Goal: Check status: Check status

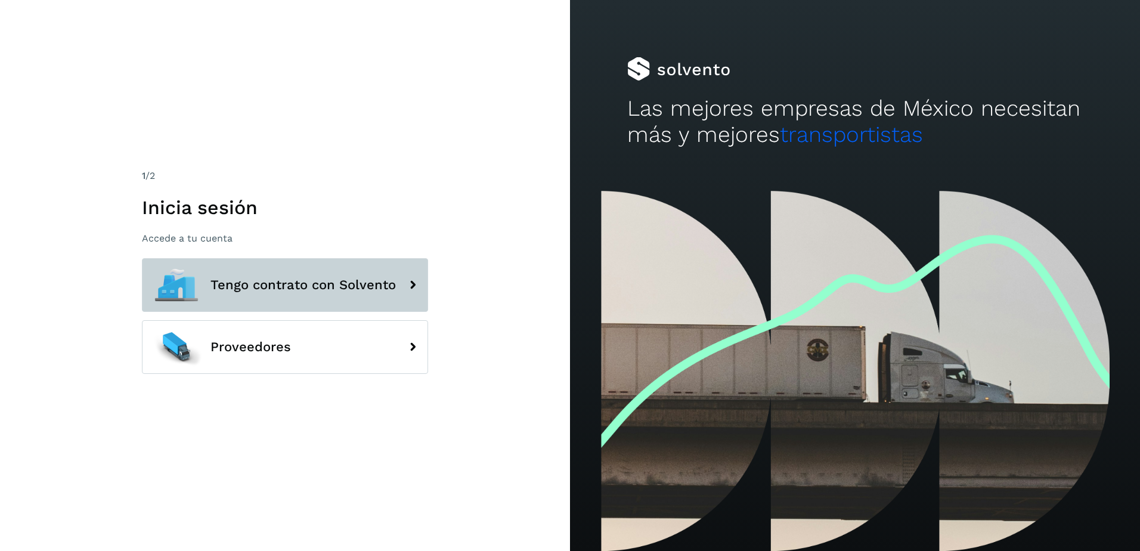
click at [322, 284] on span "Tengo contrato con Solvento" at bounding box center [302, 285] width 185 height 14
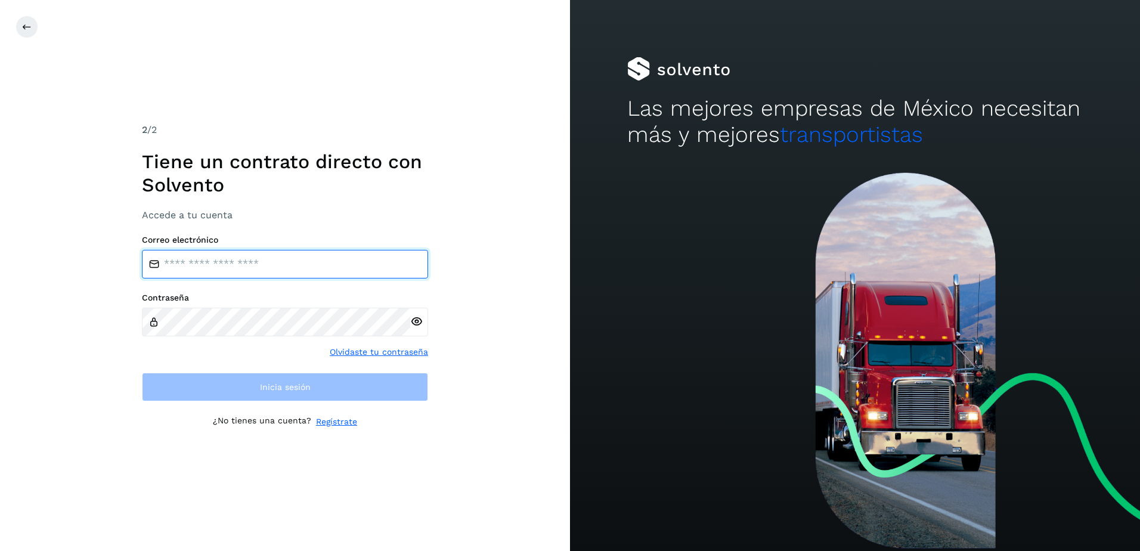
type input "**********"
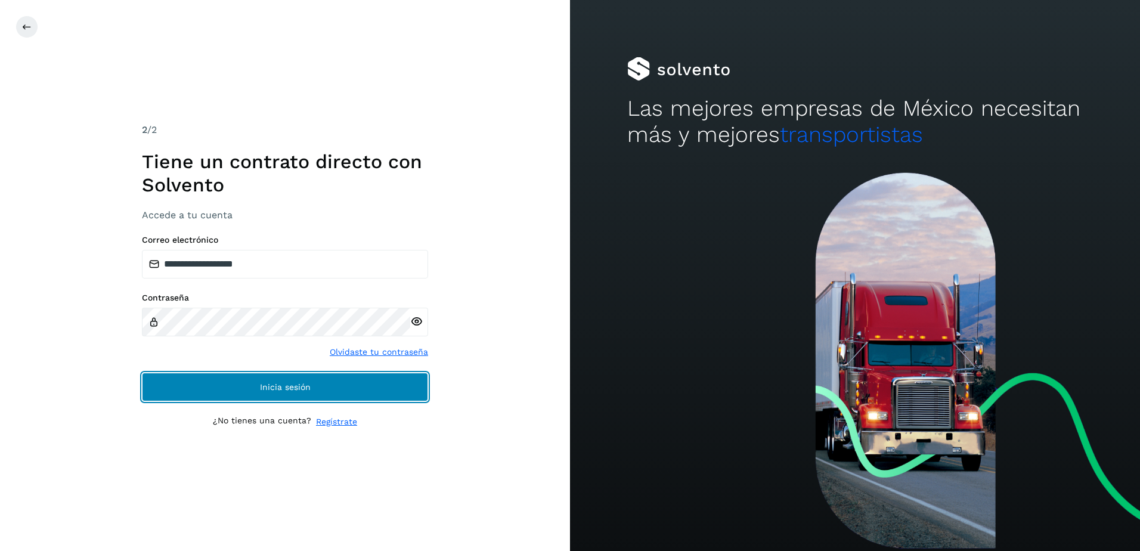
click at [227, 392] on button "Inicia sesión" at bounding box center [285, 387] width 286 height 29
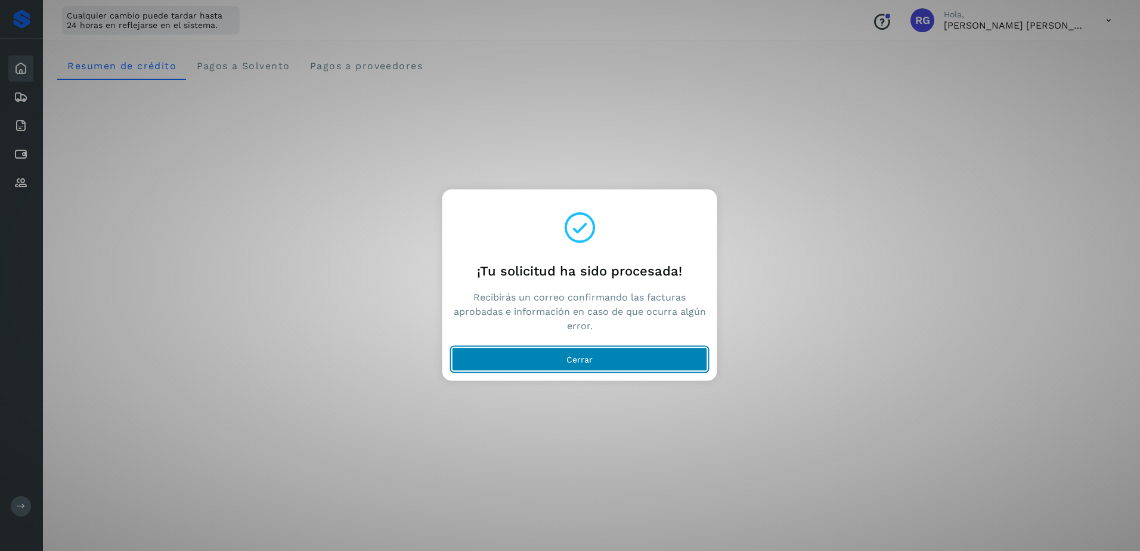
click at [566, 358] on button "Cerrar" at bounding box center [580, 360] width 256 height 24
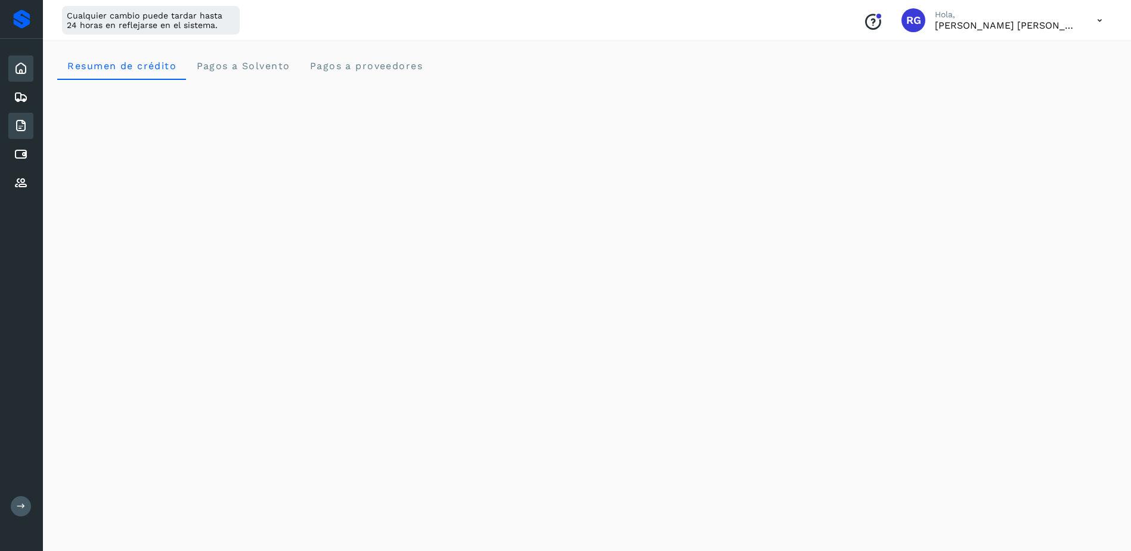
click at [27, 116] on div "Facturas" at bounding box center [20, 126] width 25 height 26
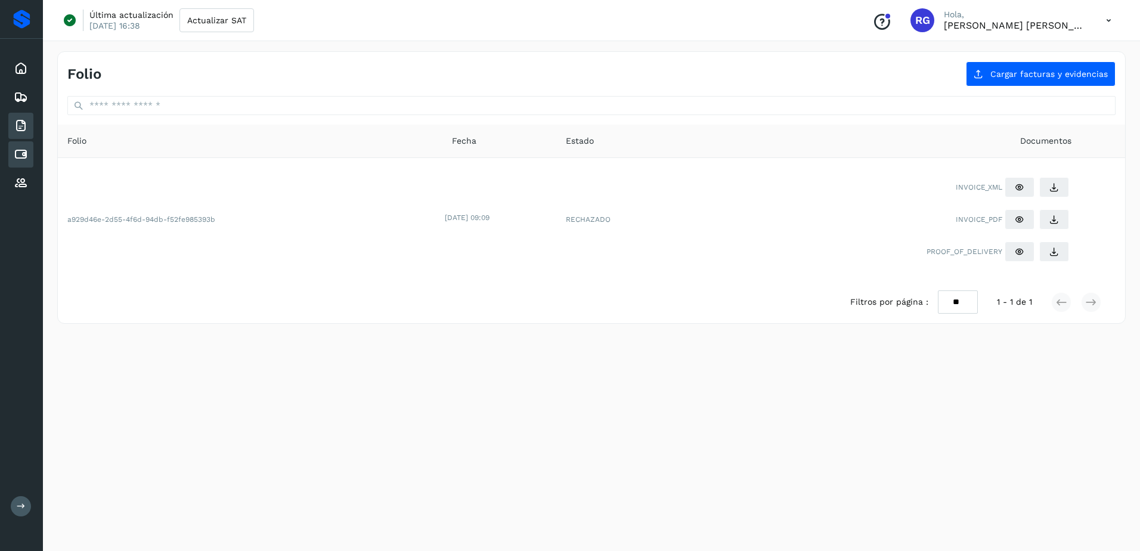
click at [32, 148] on div "Cuentas por pagar" at bounding box center [20, 154] width 25 height 26
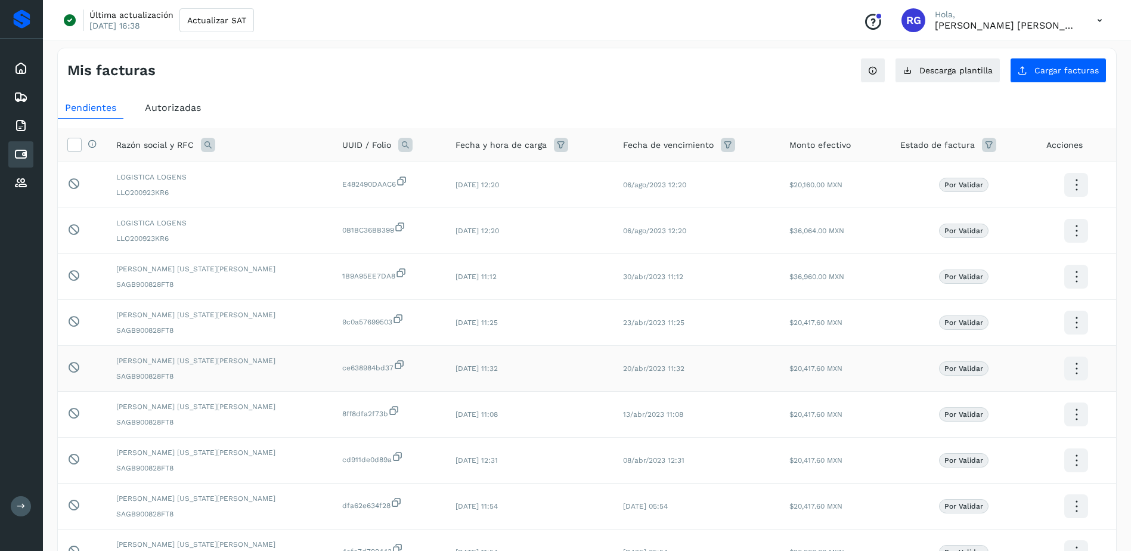
scroll to position [60, 0]
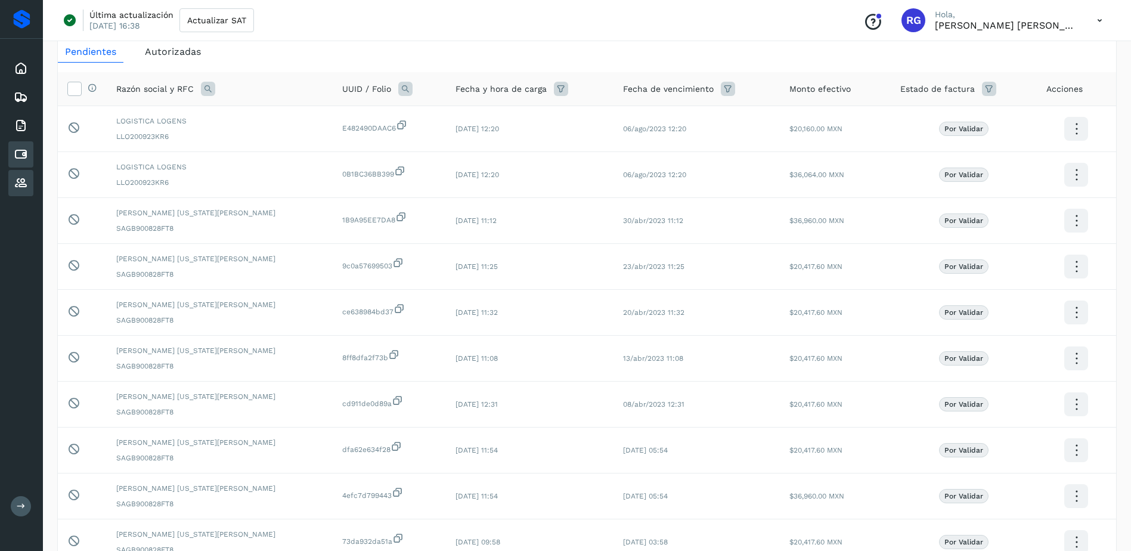
click at [11, 178] on div "Proveedores" at bounding box center [20, 183] width 25 height 26
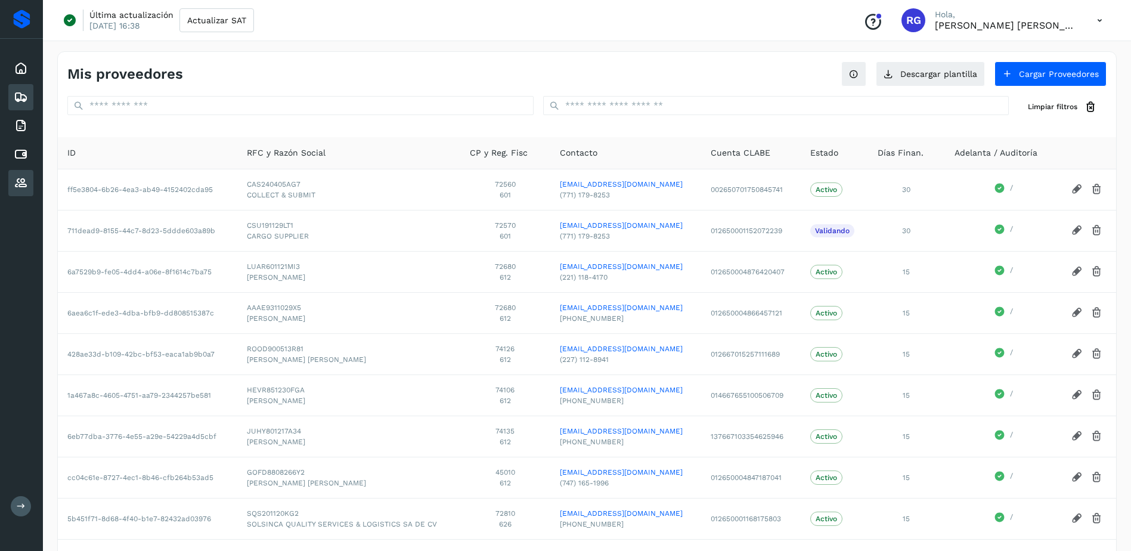
click at [14, 92] on icon at bounding box center [21, 97] width 14 height 14
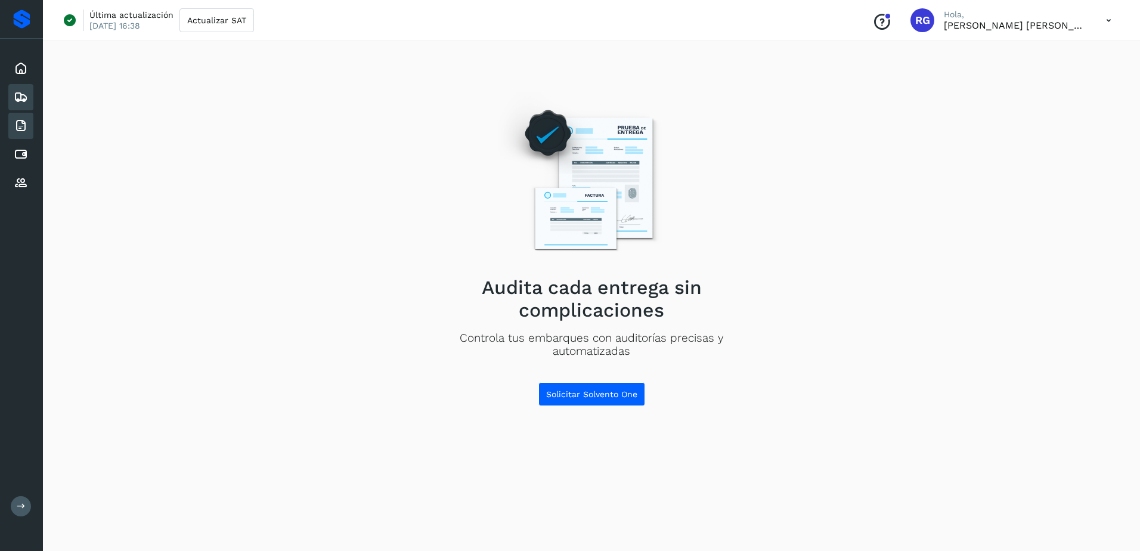
click at [24, 120] on icon at bounding box center [21, 126] width 14 height 14
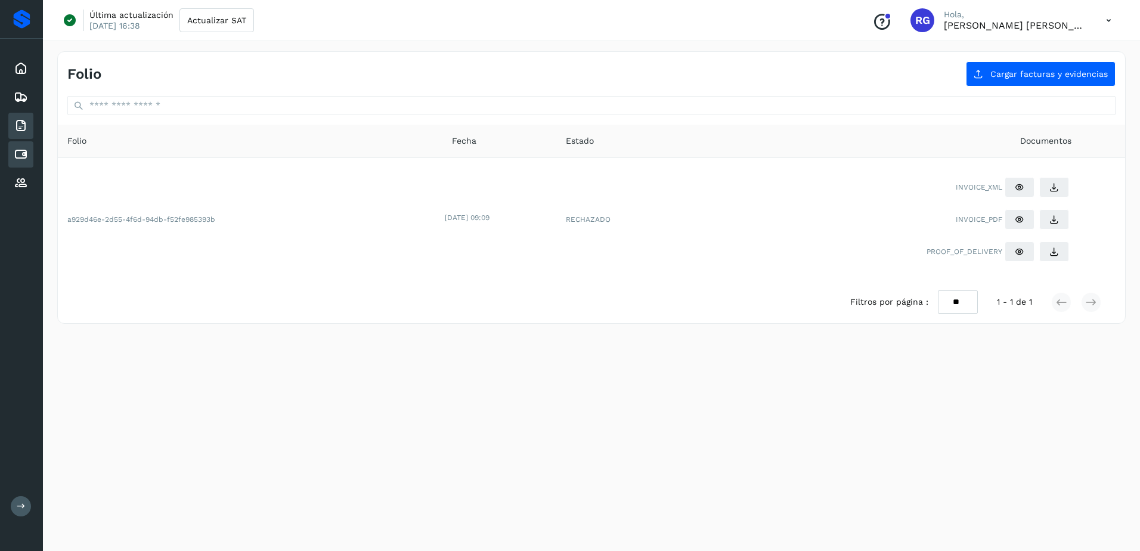
click at [24, 160] on icon at bounding box center [21, 154] width 14 height 14
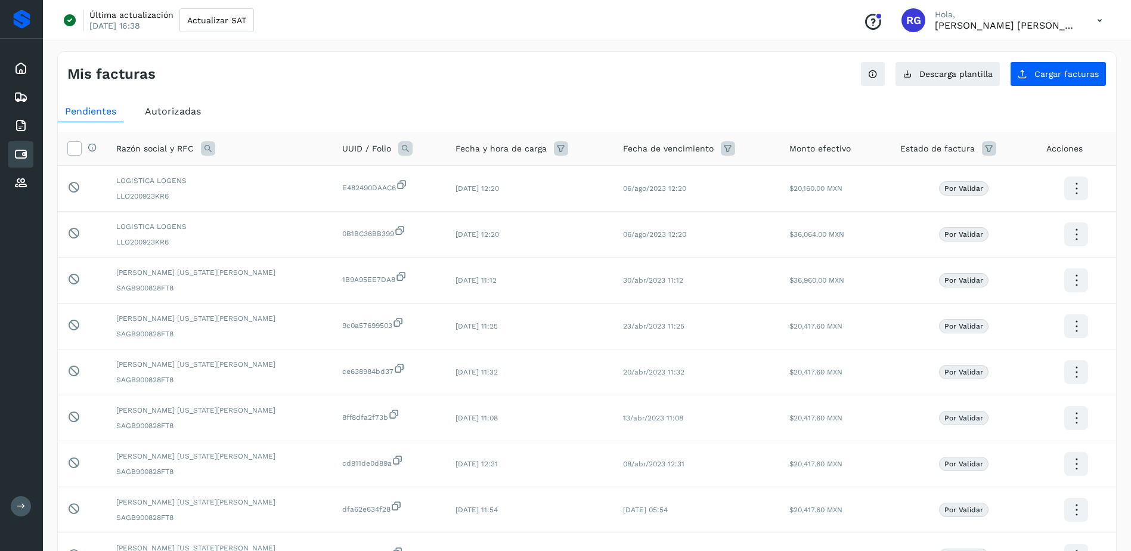
click at [190, 110] on span "Autorizadas" at bounding box center [173, 111] width 56 height 11
